Goal: Task Accomplishment & Management: Manage account settings

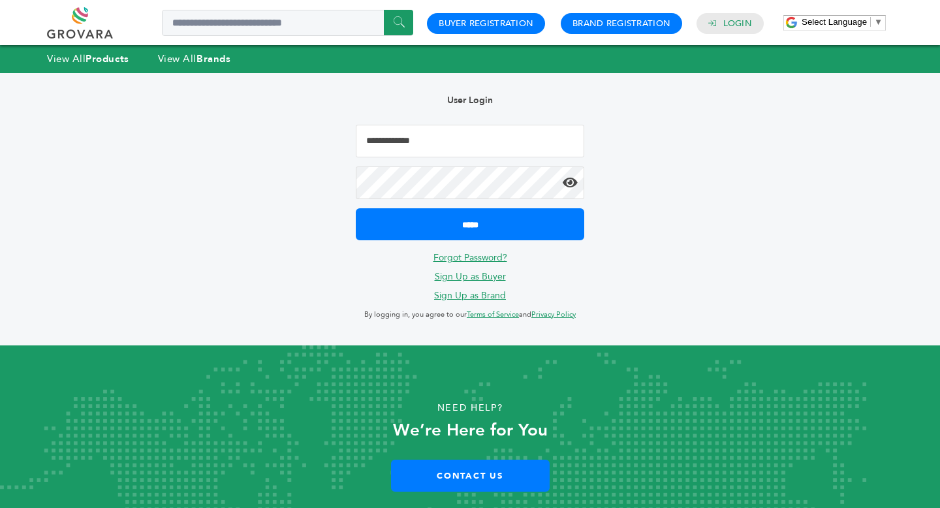
click at [471, 144] on input "Email Address" at bounding box center [470, 141] width 229 height 33
type input "**********"
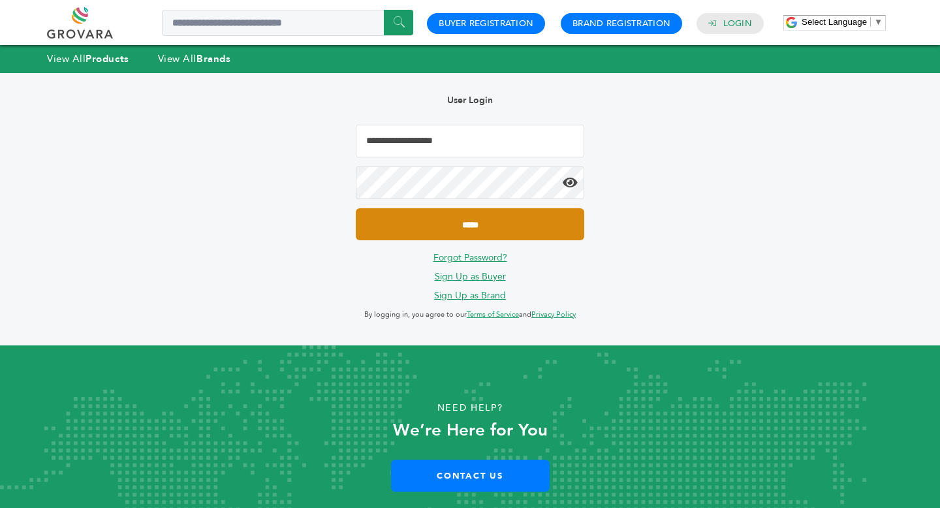
click at [488, 227] on input "*****" at bounding box center [470, 224] width 229 height 32
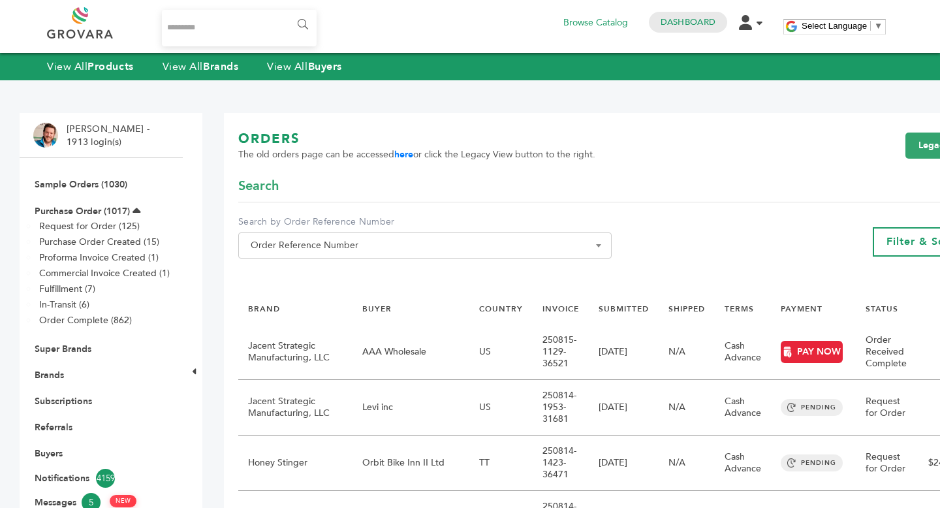
scroll to position [9, 0]
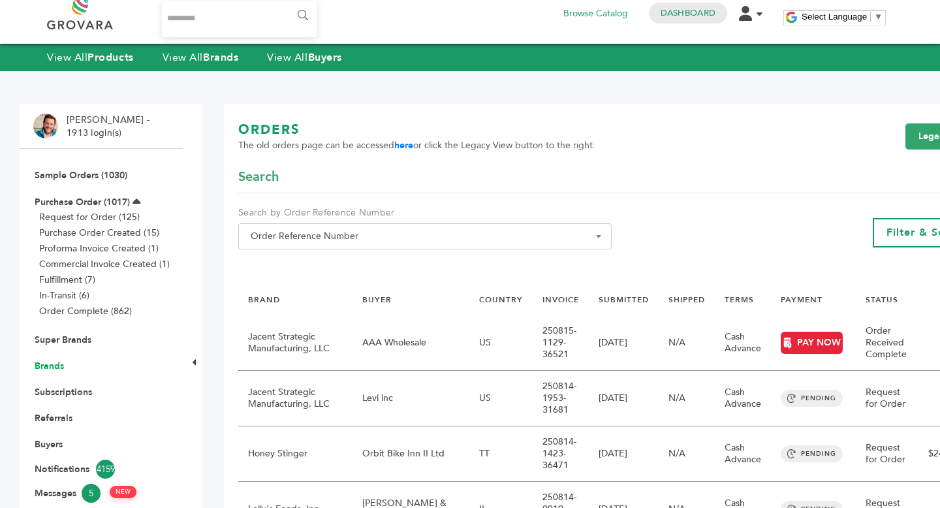
click at [61, 364] on link "Brands" at bounding box center [49, 366] width 29 height 12
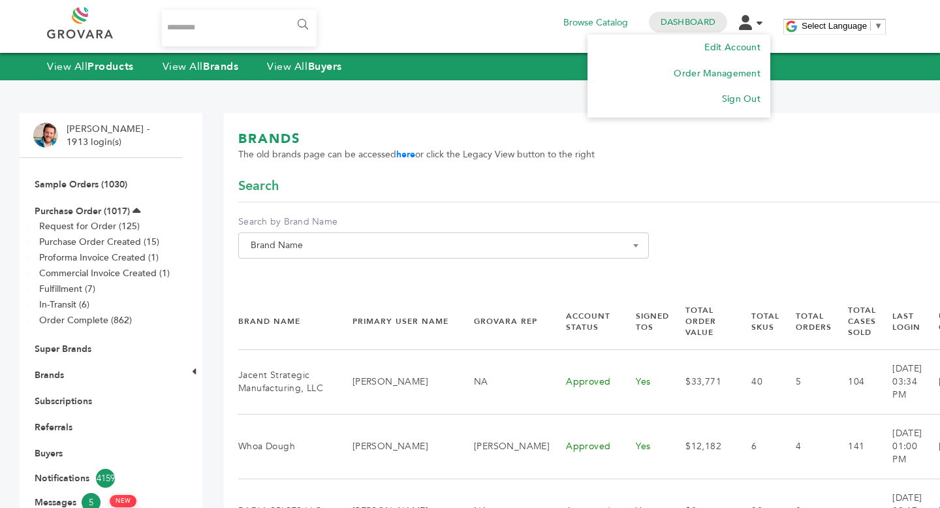
click at [752, 25] on icon at bounding box center [745, 22] width 13 height 15
click at [751, 112] on li "Sign Out" at bounding box center [678, 99] width 163 height 26
click at [751, 106] on li "Sign Out" at bounding box center [678, 99] width 163 height 26
click at [746, 101] on link "Sign Out" at bounding box center [741, 99] width 39 height 12
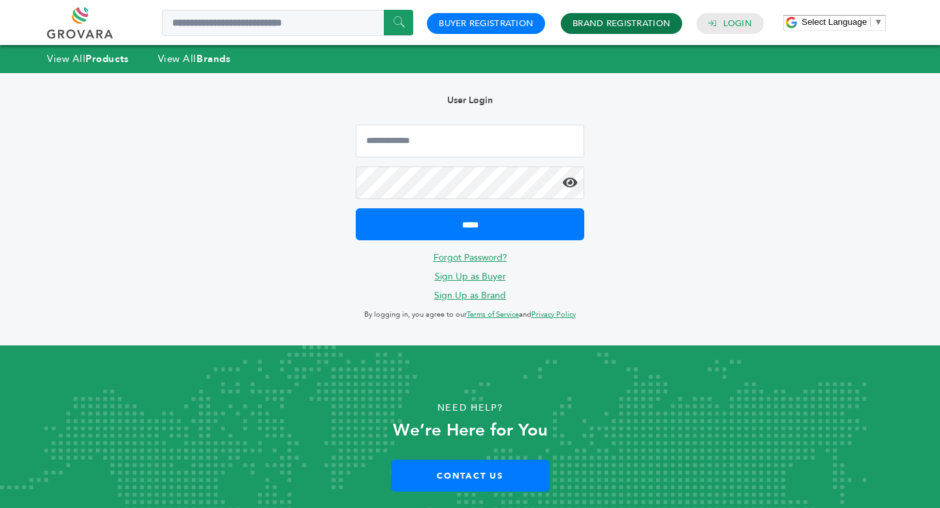
click at [629, 24] on link "Brand Registration" at bounding box center [622, 24] width 98 height 12
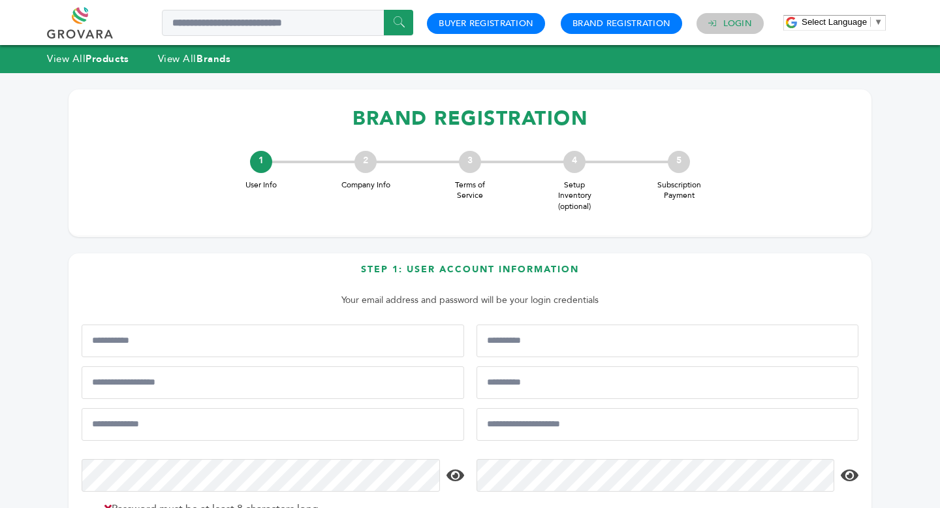
click at [736, 16] on h4 "Login" at bounding box center [730, 23] width 67 height 21
click at [733, 24] on link "Login" at bounding box center [737, 24] width 29 height 12
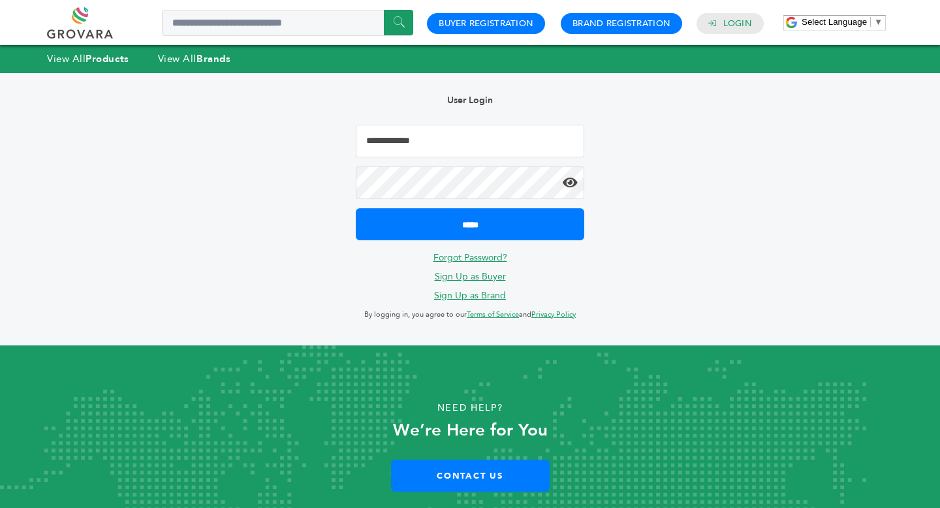
click at [423, 136] on input "Email Address" at bounding box center [470, 141] width 229 height 33
type input "**********"
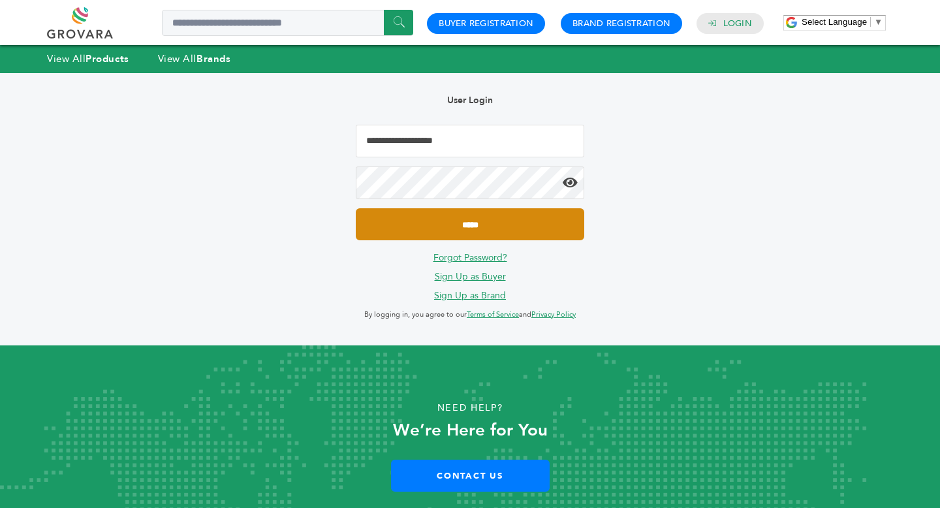
click at [477, 230] on input "*****" at bounding box center [470, 224] width 229 height 32
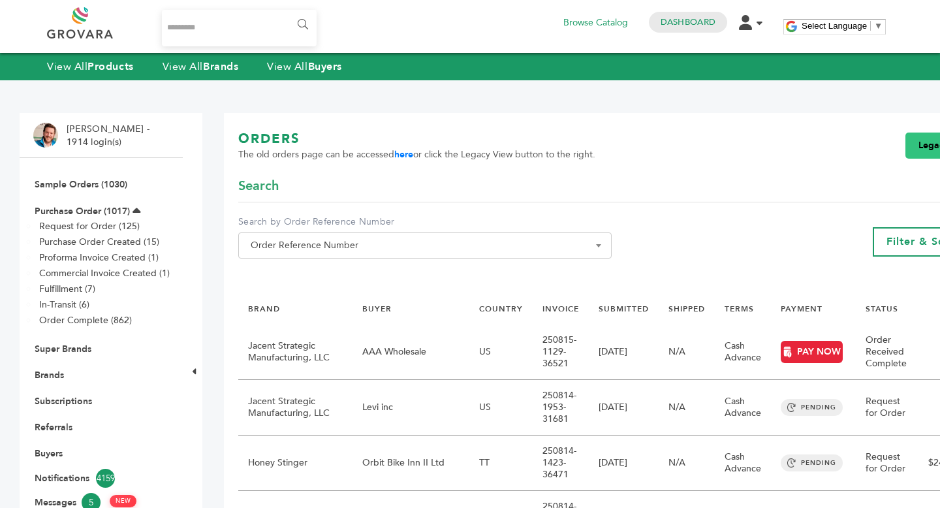
click at [924, 148] on link "Legacy View" at bounding box center [946, 146] width 80 height 26
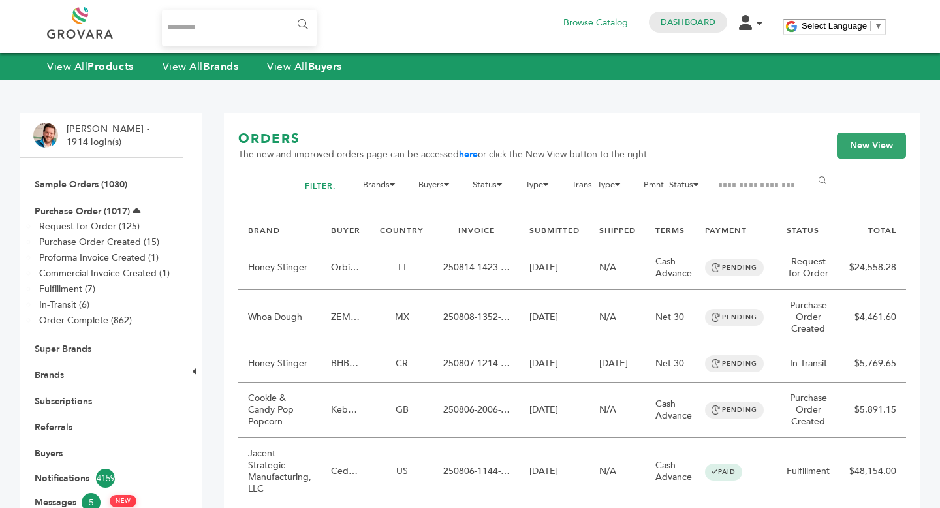
click at [790, 195] on input "Filter by keywords" at bounding box center [768, 186] width 101 height 18
type input "*********"
click at [810, 168] on input "******" at bounding box center [824, 181] width 29 height 26
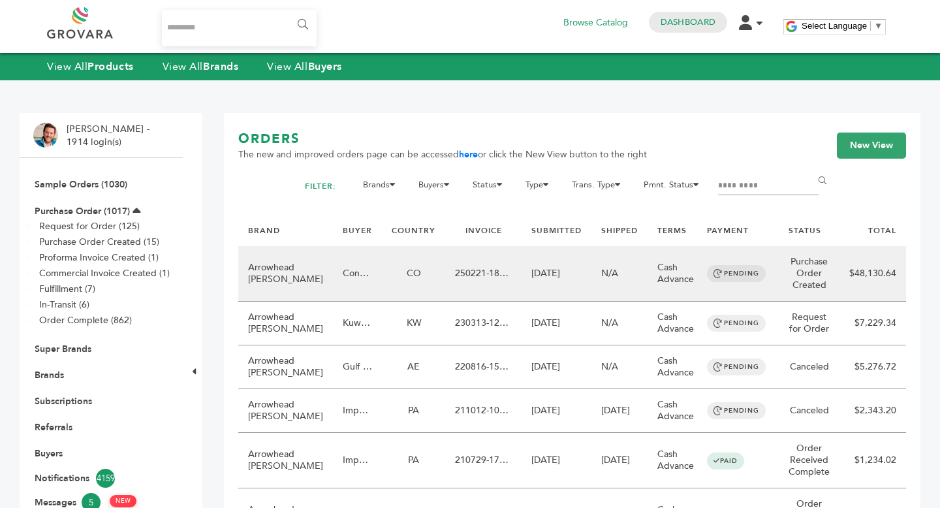
click at [382, 302] on td "CO" at bounding box center [413, 274] width 63 height 56
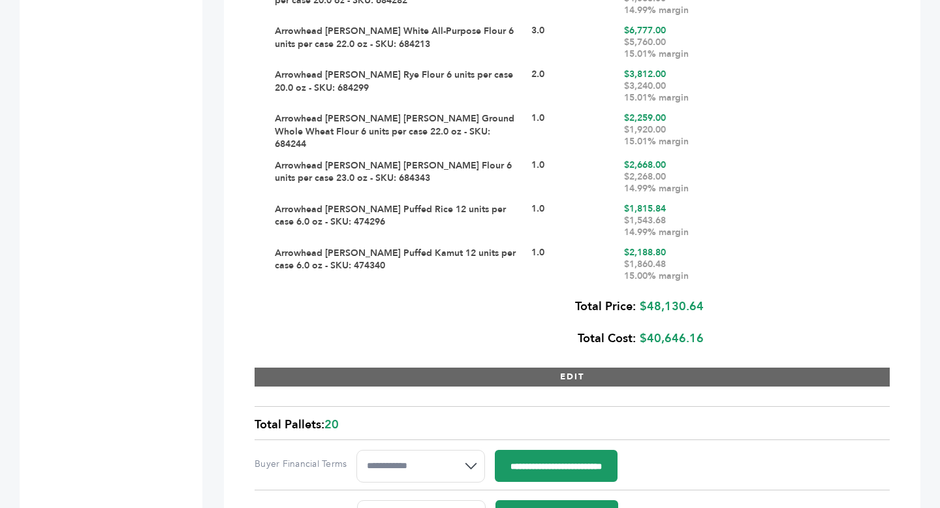
scroll to position [1988, 0]
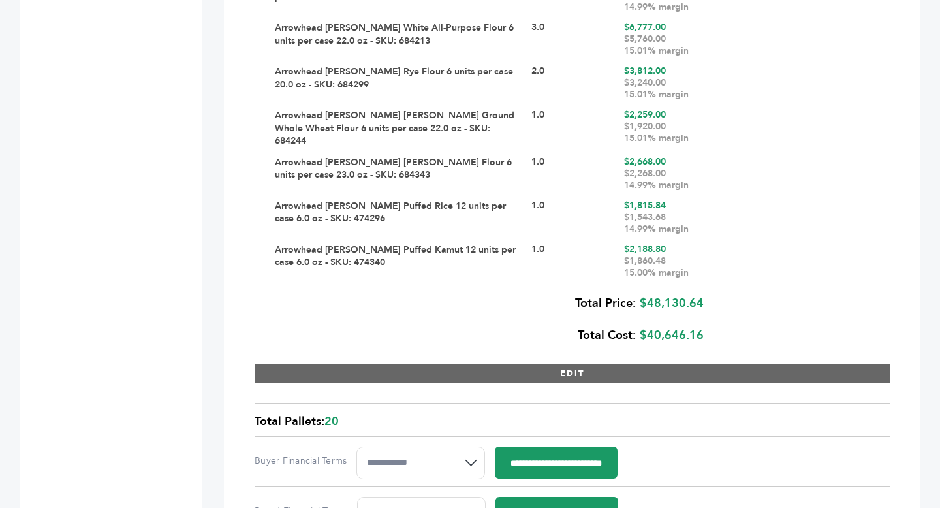
click at [511, 364] on button "EDIT" at bounding box center [572, 373] width 635 height 19
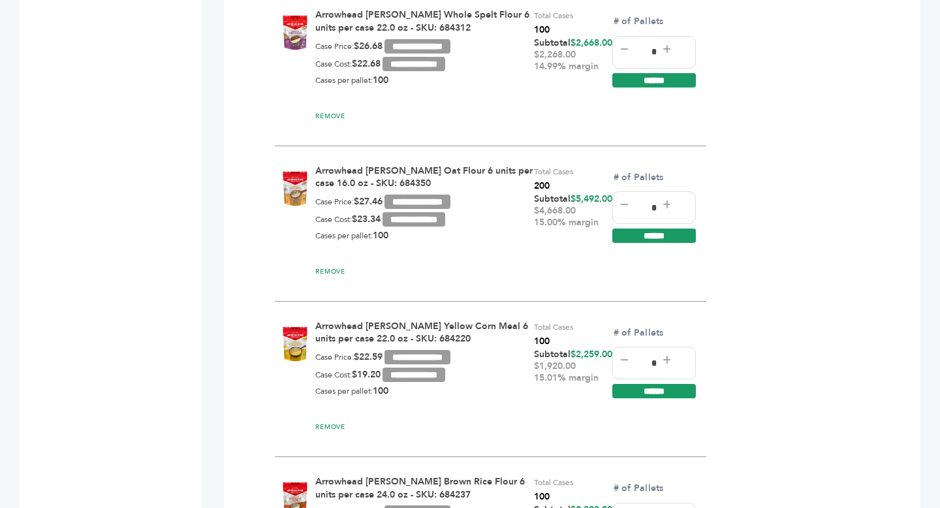
scroll to position [2086, 0]
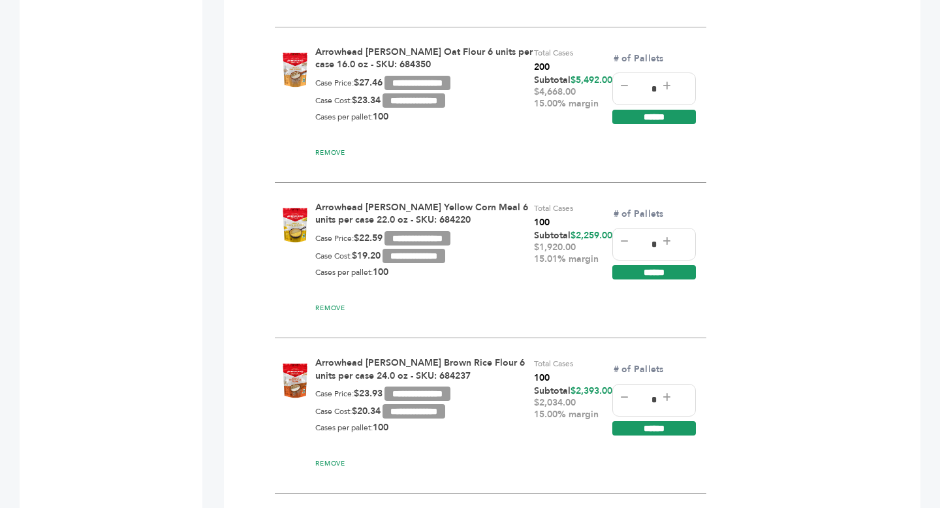
click at [624, 237] on icon at bounding box center [624, 241] width 8 height 9
type input "*"
click at [648, 265] on input "******" at bounding box center [654, 272] width 84 height 14
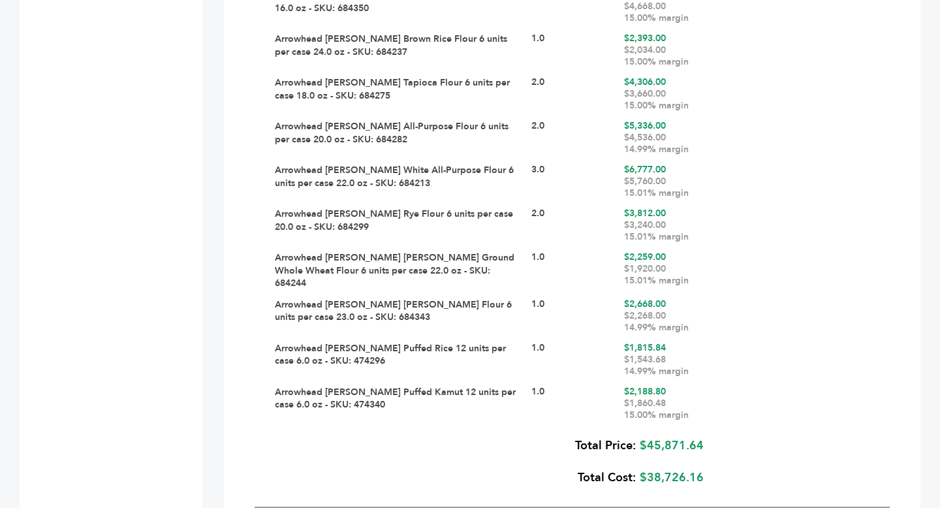
scroll to position [2099, 0]
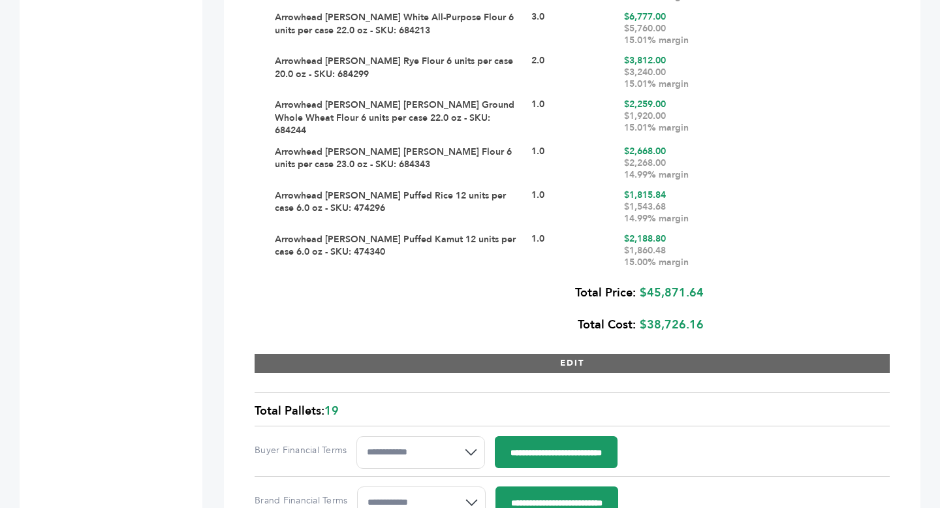
click at [551, 354] on button "EDIT" at bounding box center [572, 363] width 635 height 19
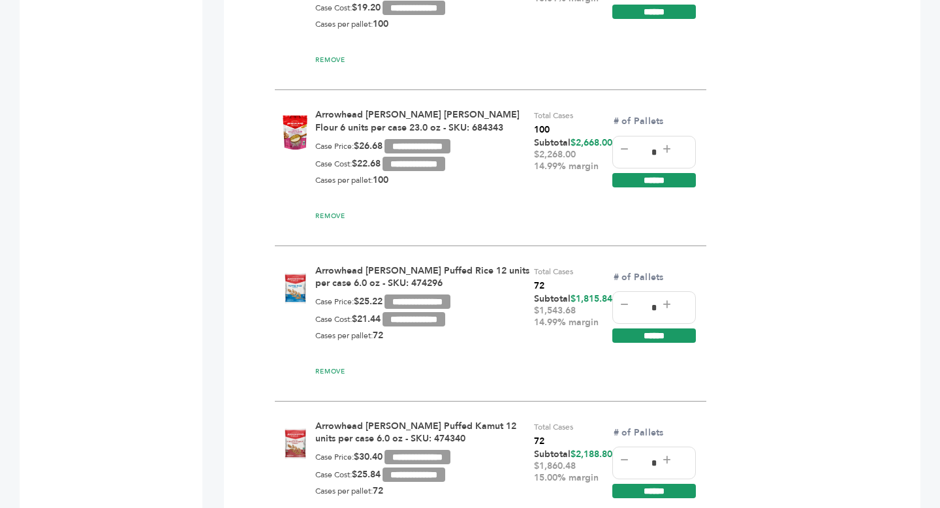
scroll to position [3271, 0]
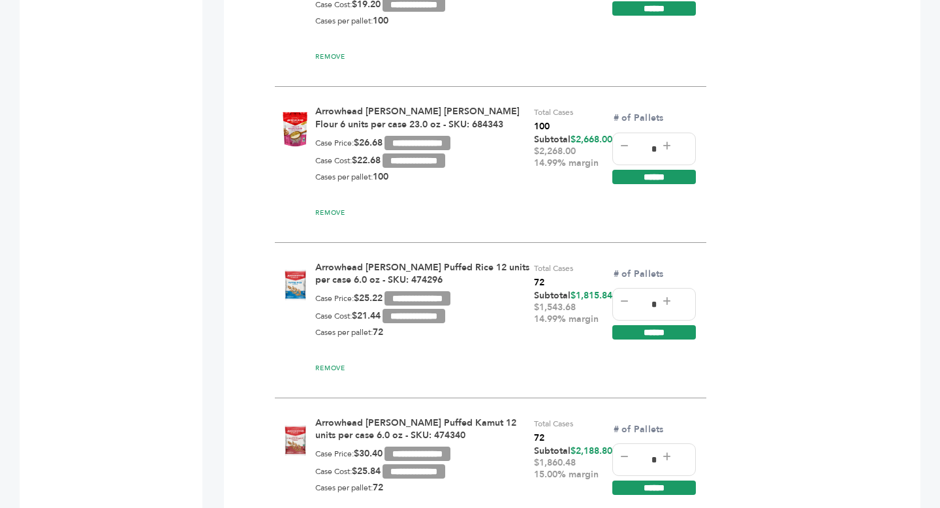
click at [624, 297] on icon at bounding box center [624, 301] width 8 height 9
type input "*"
click at [622, 453] on icon at bounding box center [624, 457] width 8 height 9
type input "*"
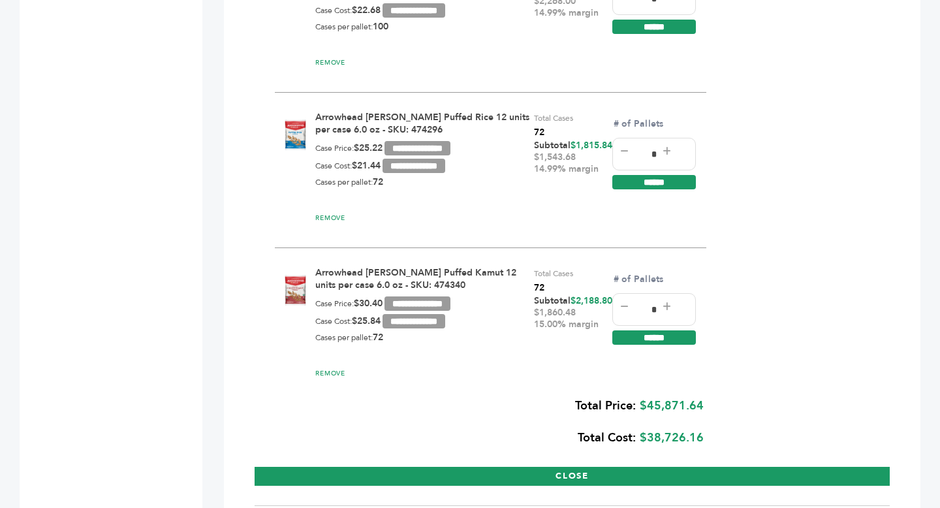
scroll to position [3424, 0]
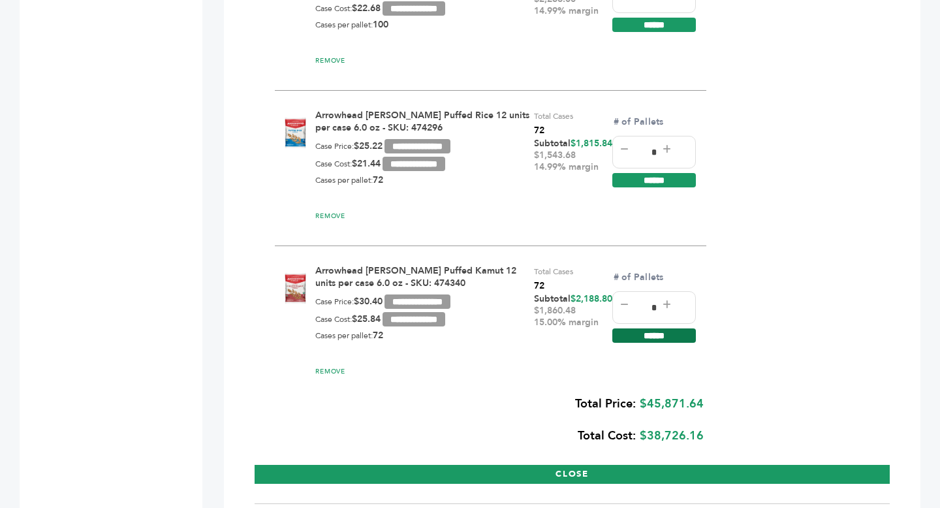
click at [668, 328] on input "******" at bounding box center [654, 335] width 84 height 14
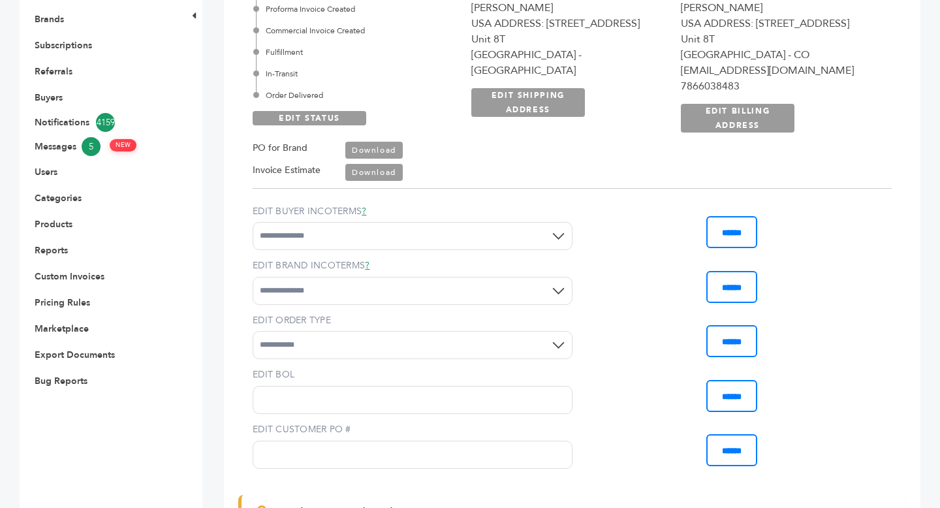
scroll to position [374, 0]
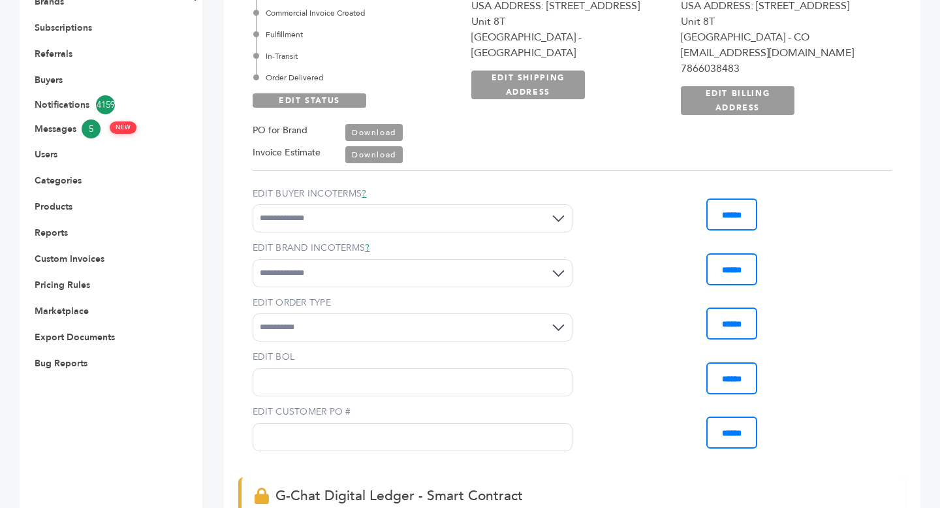
click at [381, 131] on link "Download" at bounding box center [373, 132] width 57 height 17
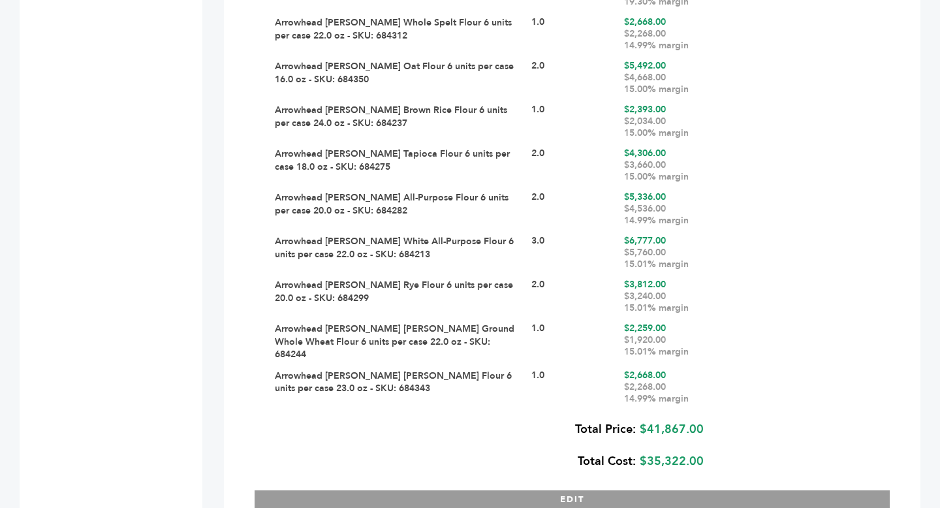
scroll to position [1915, 0]
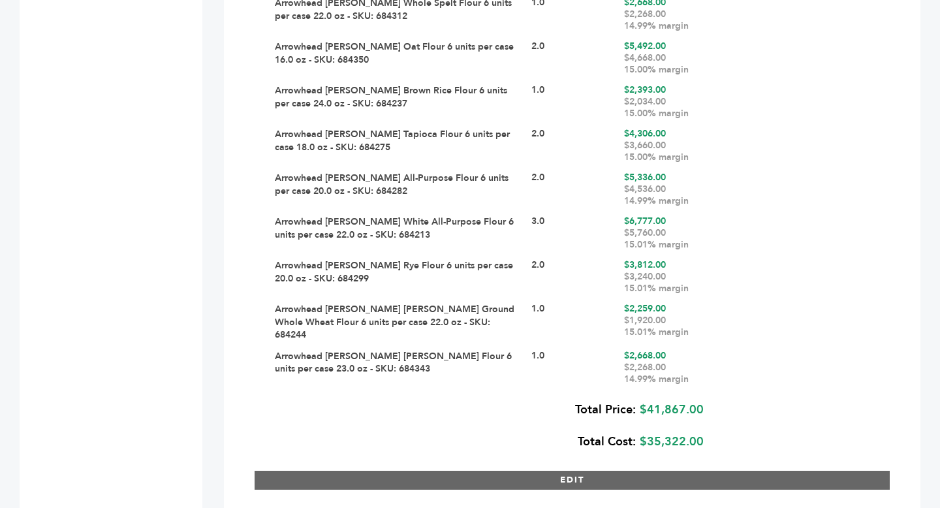
click at [620, 471] on button "EDIT" at bounding box center [572, 480] width 635 height 19
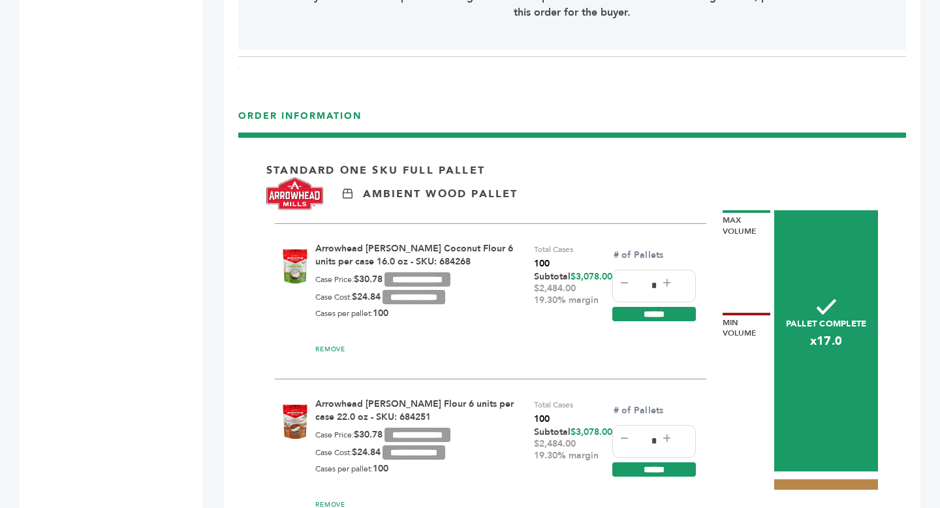
scroll to position [1611, 0]
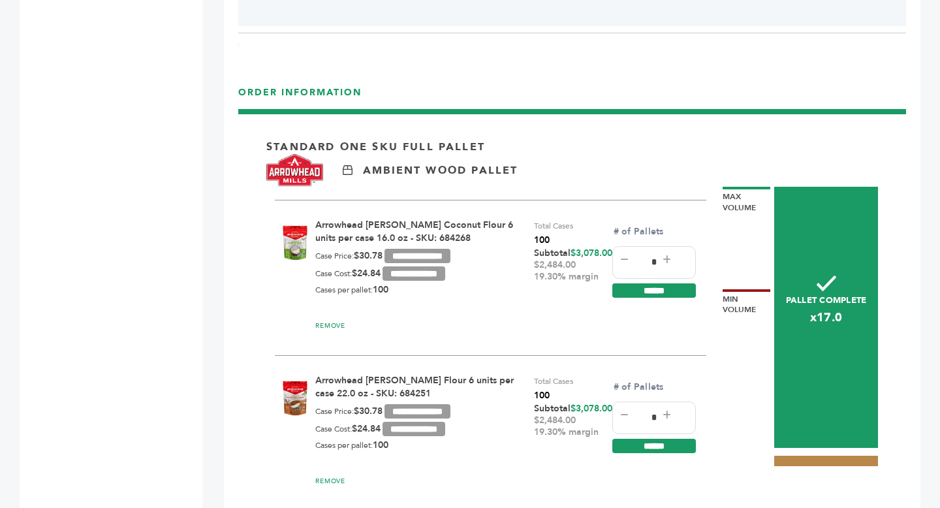
click at [667, 255] on icon at bounding box center [667, 259] width 8 height 9
type input "*"
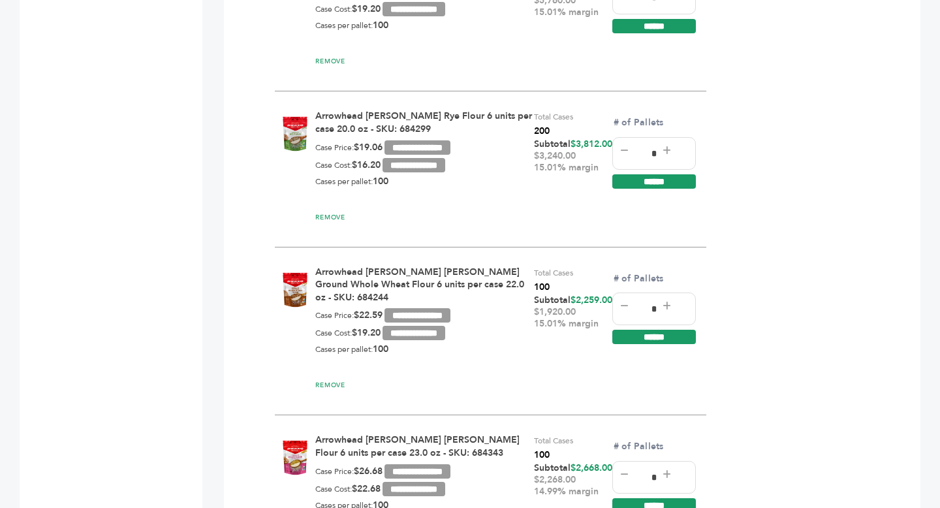
scroll to position [3004, 0]
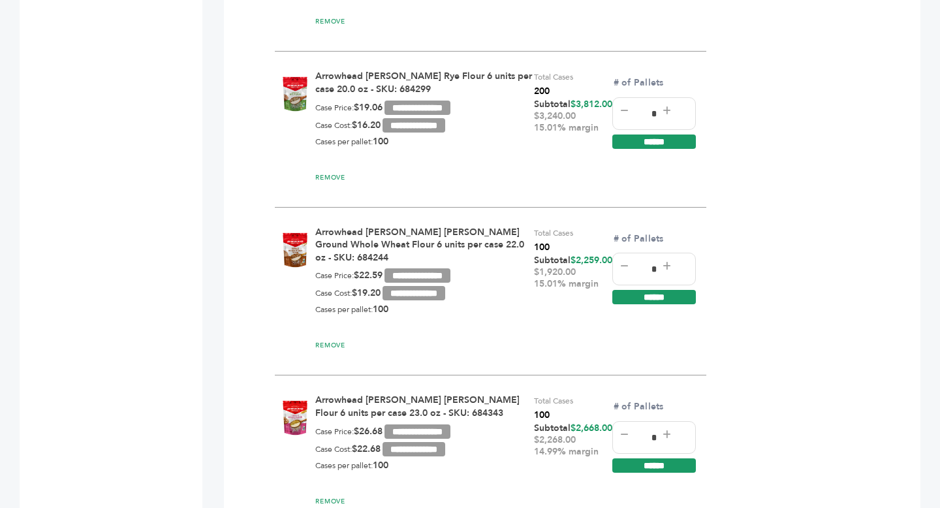
click at [665, 262] on icon at bounding box center [667, 266] width 8 height 9
type input "*"
click at [665, 430] on icon at bounding box center [667, 434] width 8 height 9
type input "*"
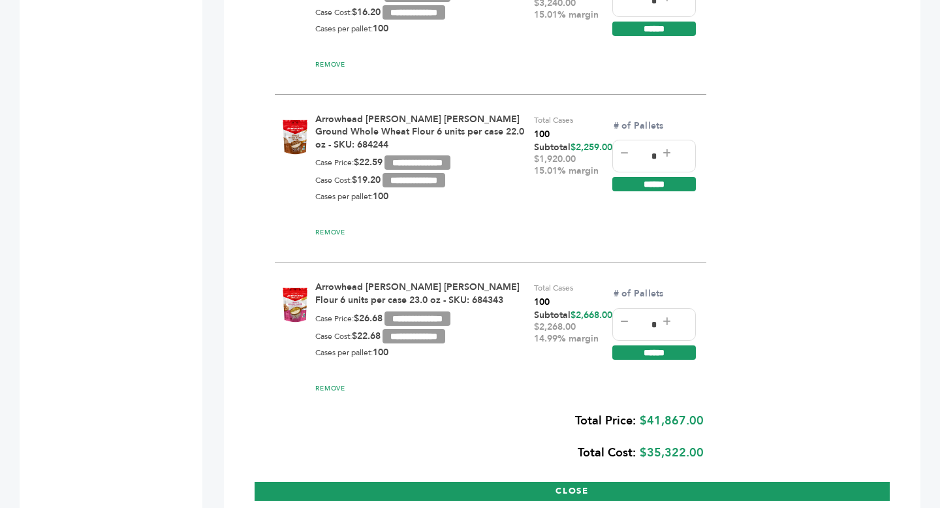
scroll to position [3119, 0]
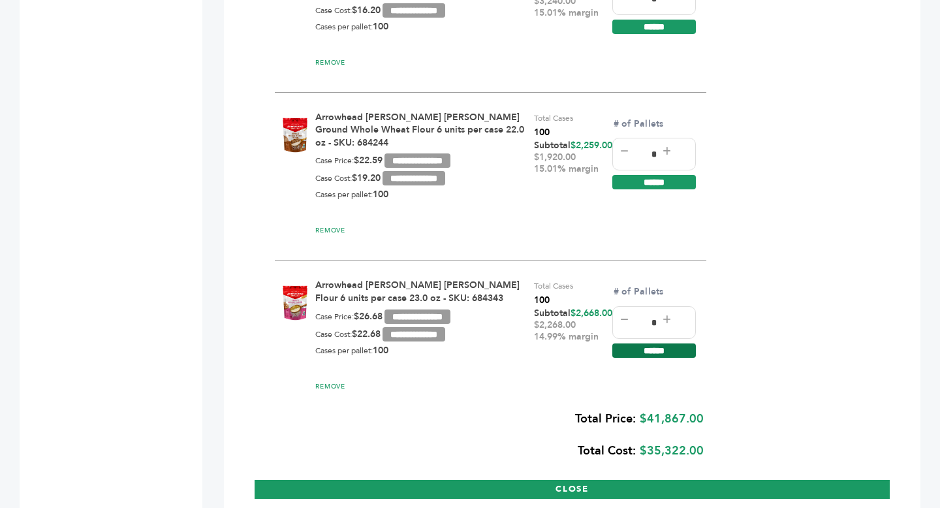
click at [671, 343] on input "******" at bounding box center [654, 350] width 84 height 14
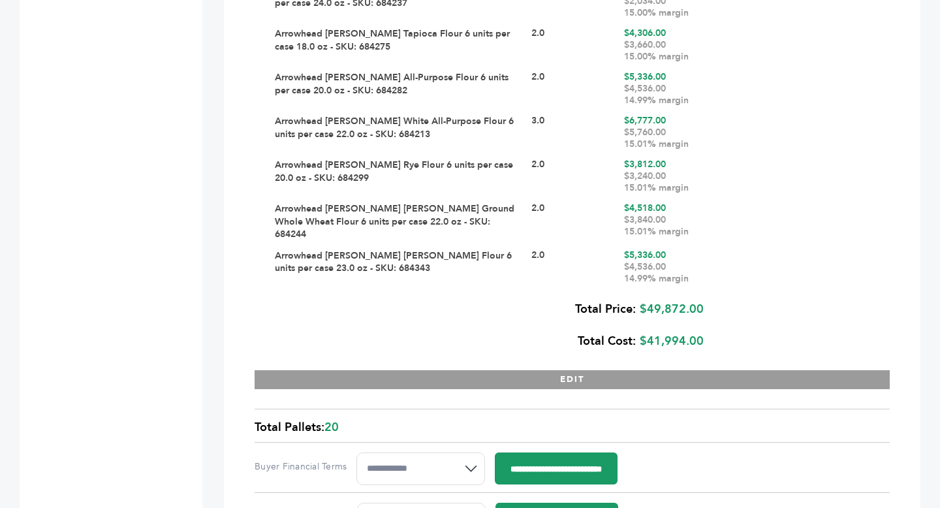
scroll to position [2067, 0]
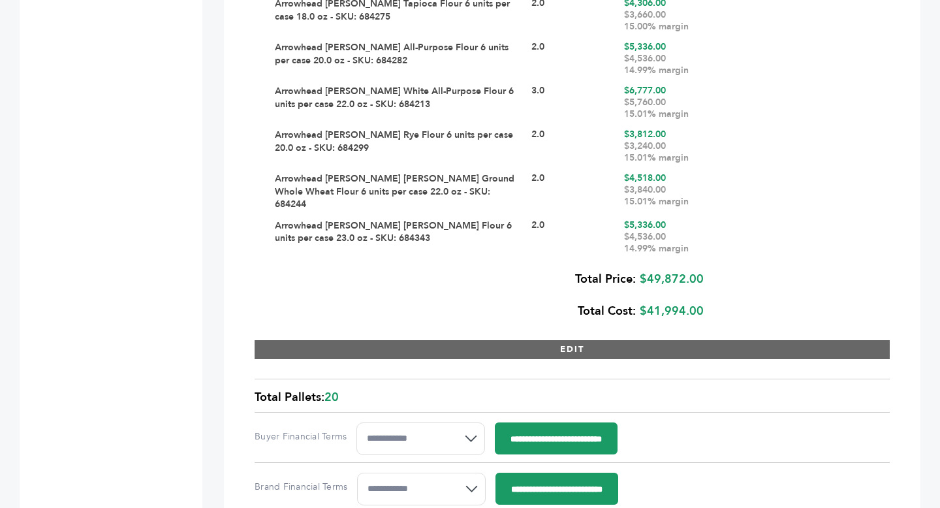
click at [595, 340] on button "EDIT" at bounding box center [572, 349] width 635 height 19
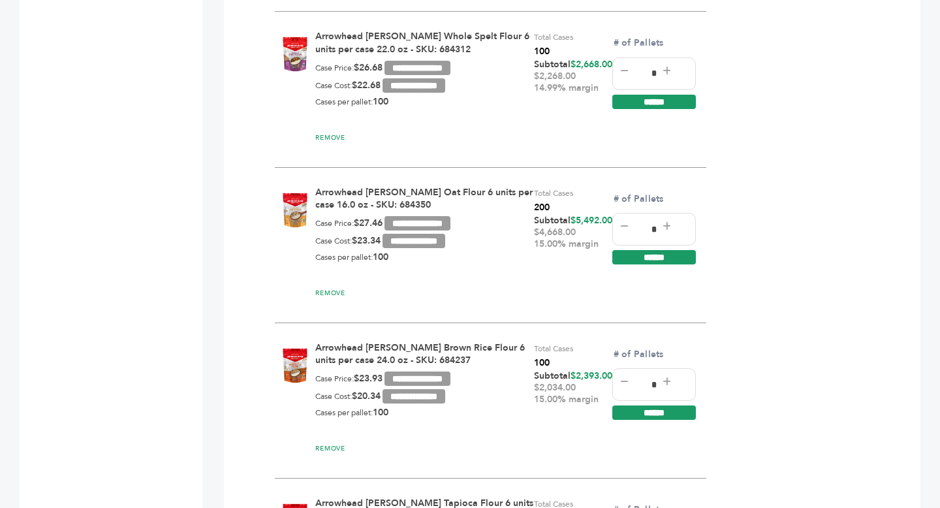
scroll to position [2133, 0]
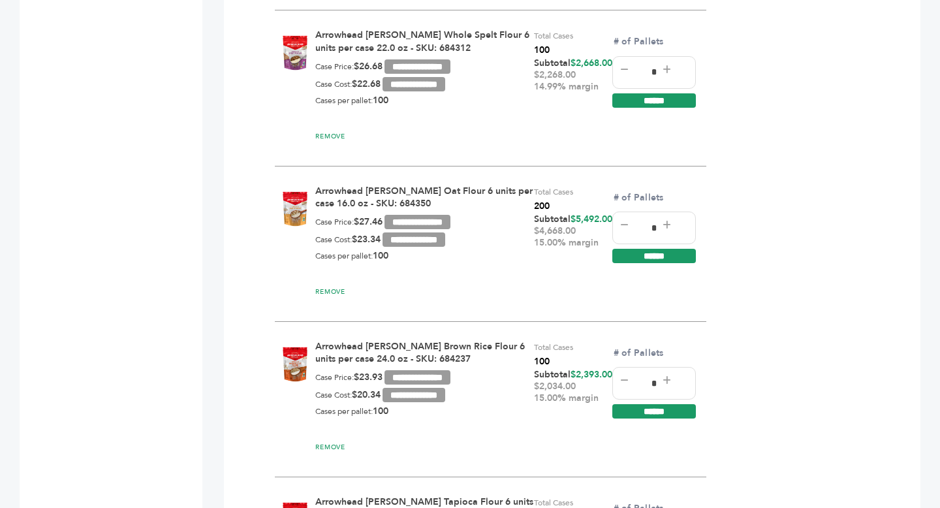
click at [668, 376] on icon at bounding box center [667, 380] width 8 height 9
type input "*"
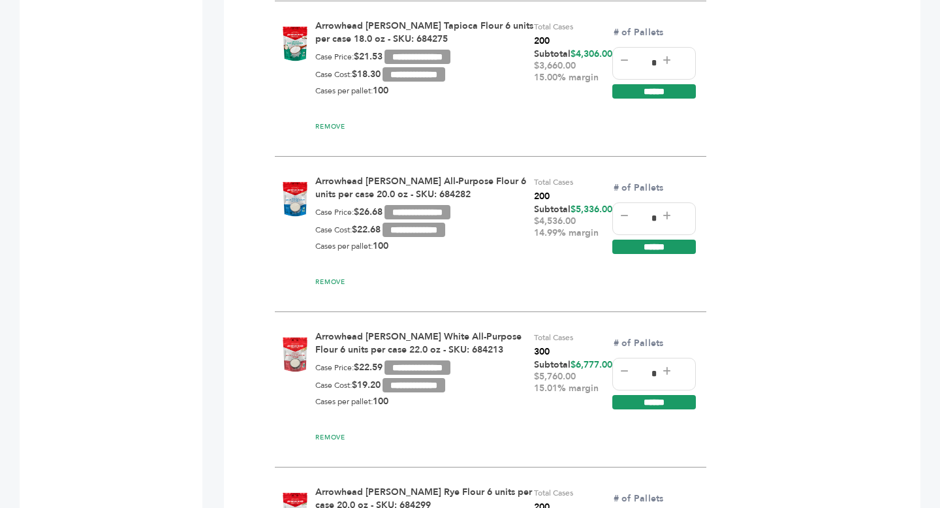
scroll to position [2609, 0]
click at [620, 366] on icon at bounding box center [624, 370] width 8 height 9
type input "*"
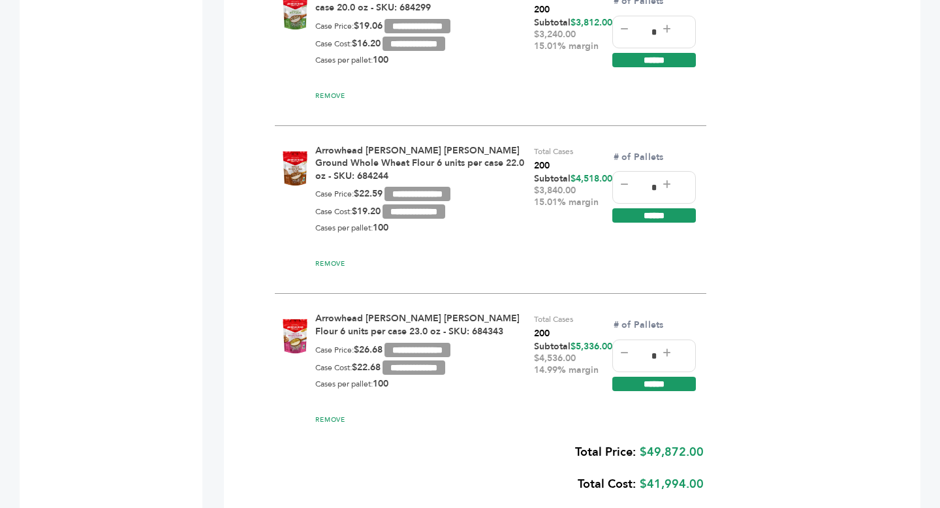
scroll to position [3259, 0]
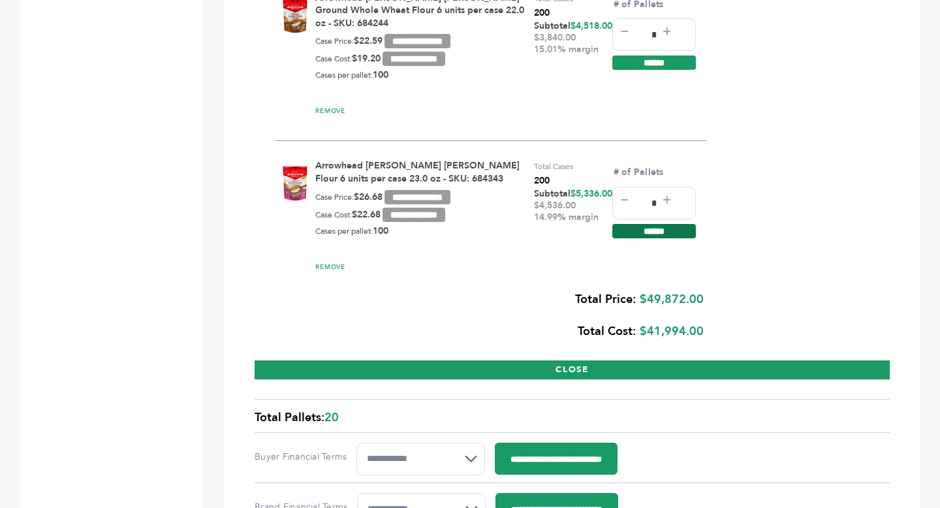
click at [667, 224] on input "******" at bounding box center [654, 231] width 84 height 14
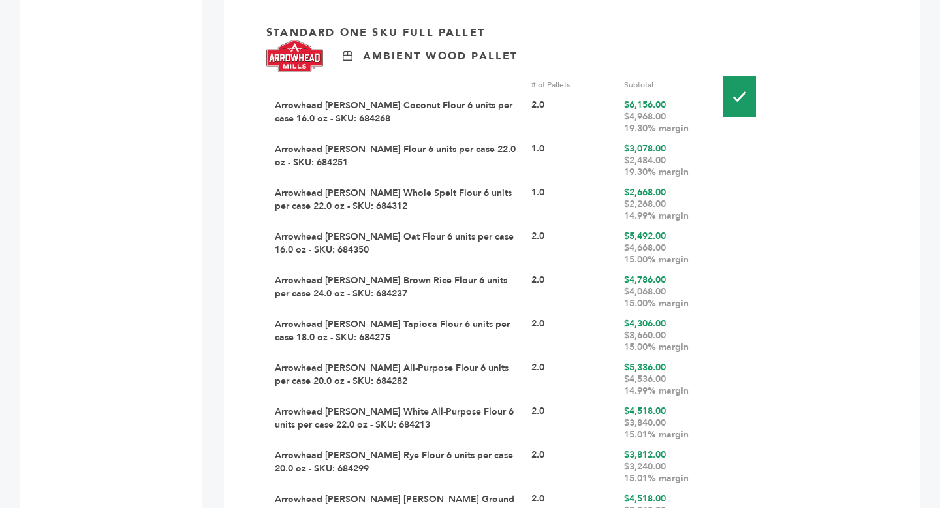
scroll to position [1761, 0]
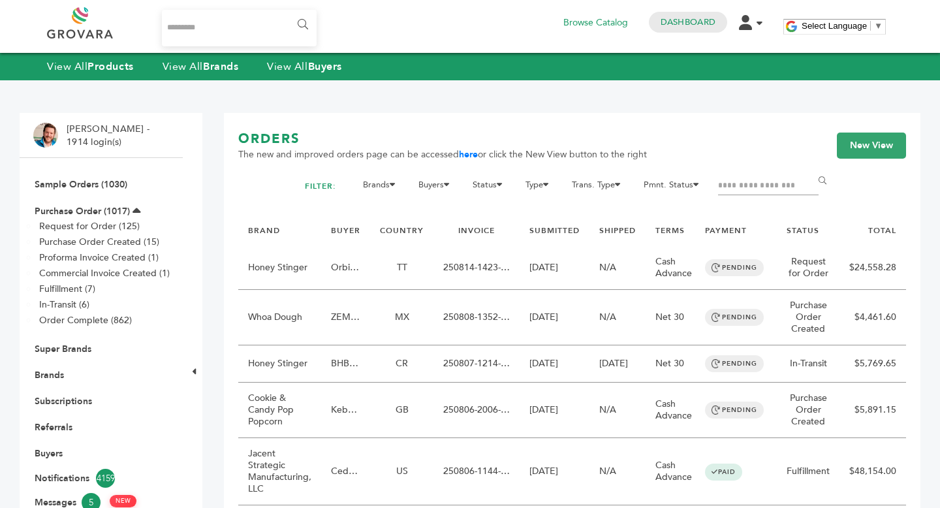
click at [754, 195] on input "Filter by keywords" at bounding box center [768, 186] width 101 height 18
type input "********"
click at [810, 168] on input "******" at bounding box center [824, 181] width 29 height 26
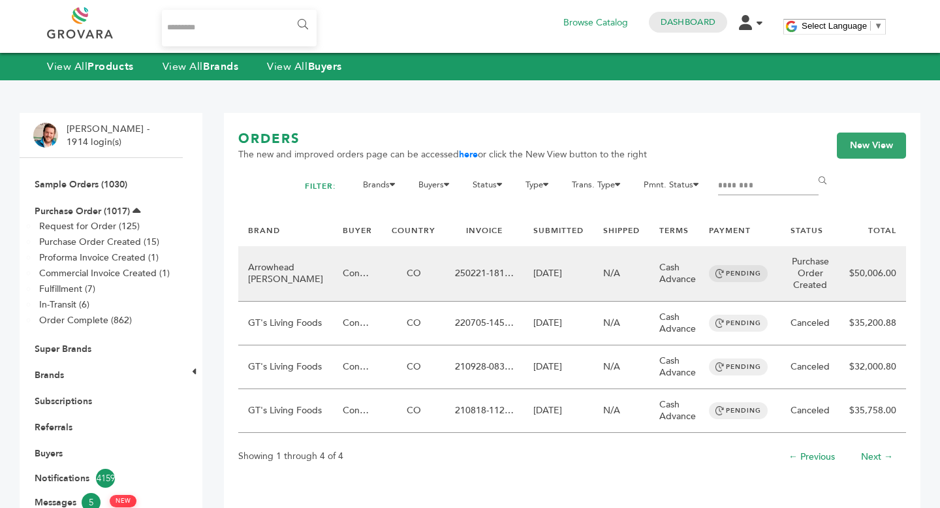
click at [382, 302] on td "CO" at bounding box center [413, 274] width 63 height 56
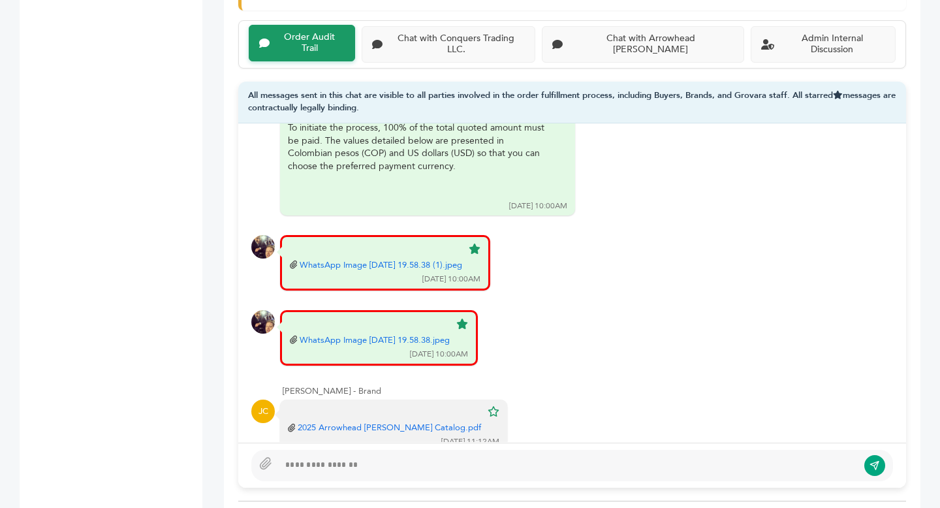
scroll to position [1980, 0]
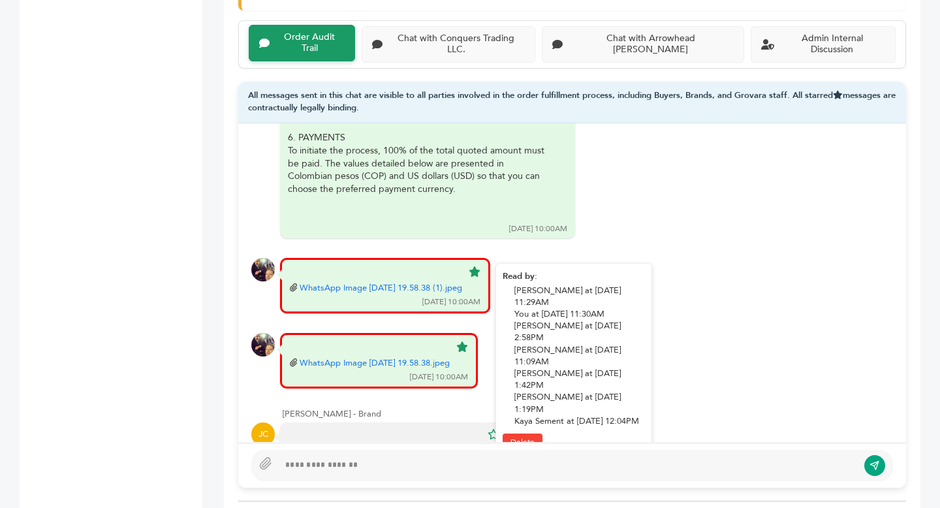
click at [414, 282] on link "WhatsApp Image [DATE] 19.58.38 (1).jpeg" at bounding box center [381, 288] width 163 height 12
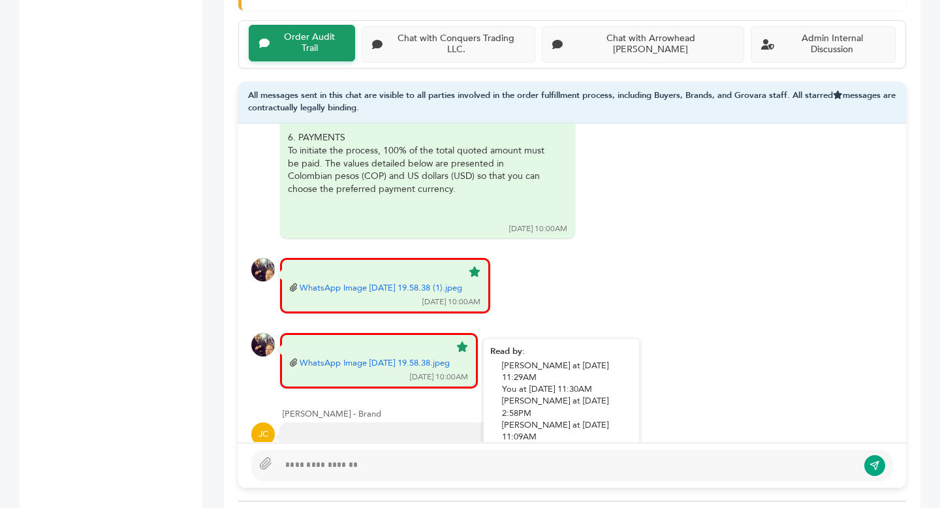
click at [396, 357] on link "WhatsApp Image [DATE] 19.58.38.jpeg" at bounding box center [375, 363] width 150 height 12
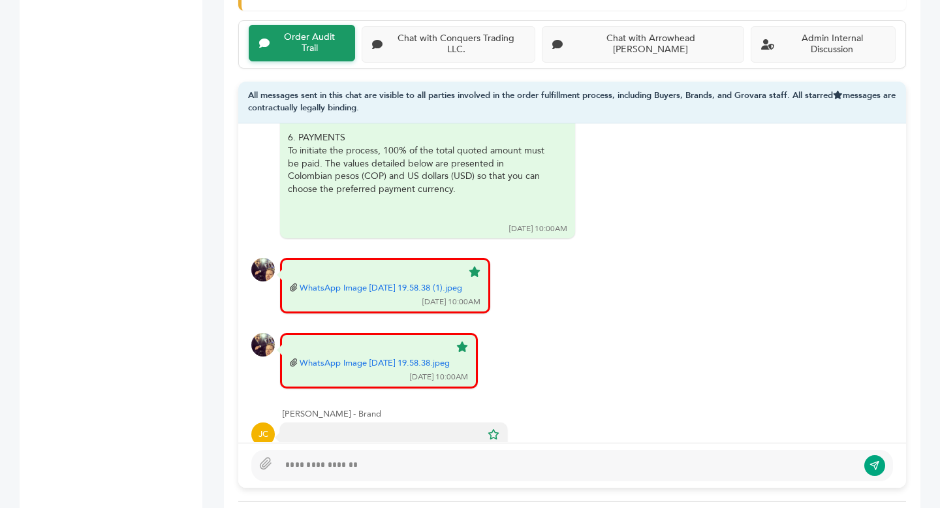
click at [760, 422] on div "JC 2025 Arrowhead [PERSON_NAME] Catalog.pdf [DATE] 11:12AM Read by: Delete" at bounding box center [572, 448] width 642 height 53
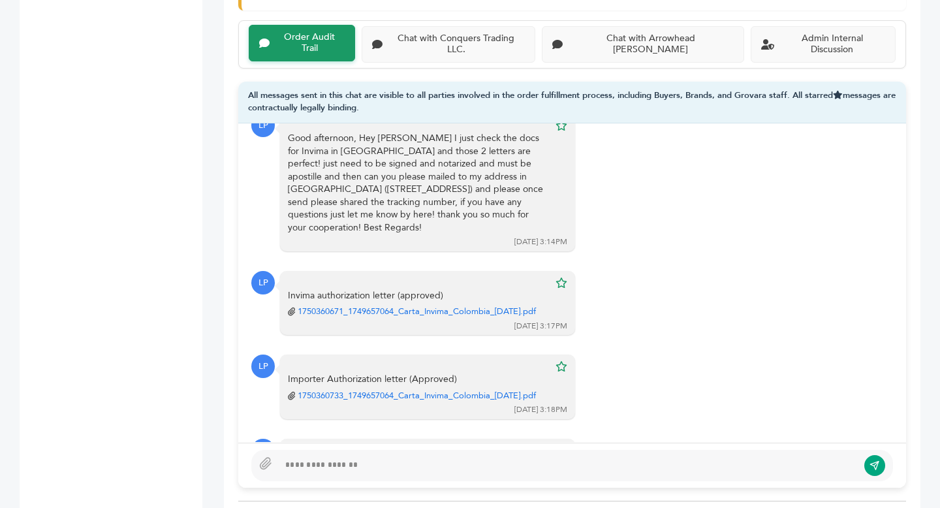
scroll to position [6081, 0]
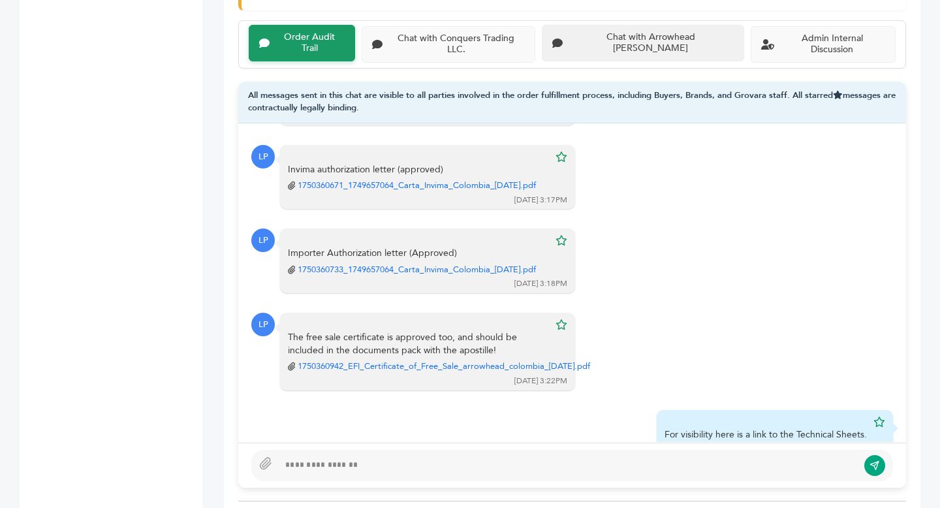
click at [639, 35] on div "Chat with Arrowhead [PERSON_NAME]" at bounding box center [651, 43] width 166 height 22
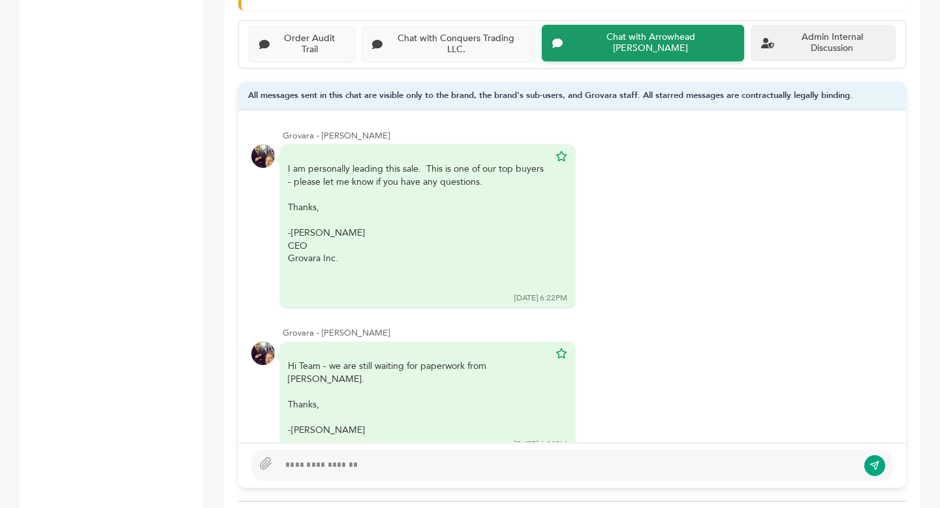
click at [780, 32] on div "Admin Internal Discussion" at bounding box center [833, 43] width 106 height 22
